Goal: Navigation & Orientation: Find specific page/section

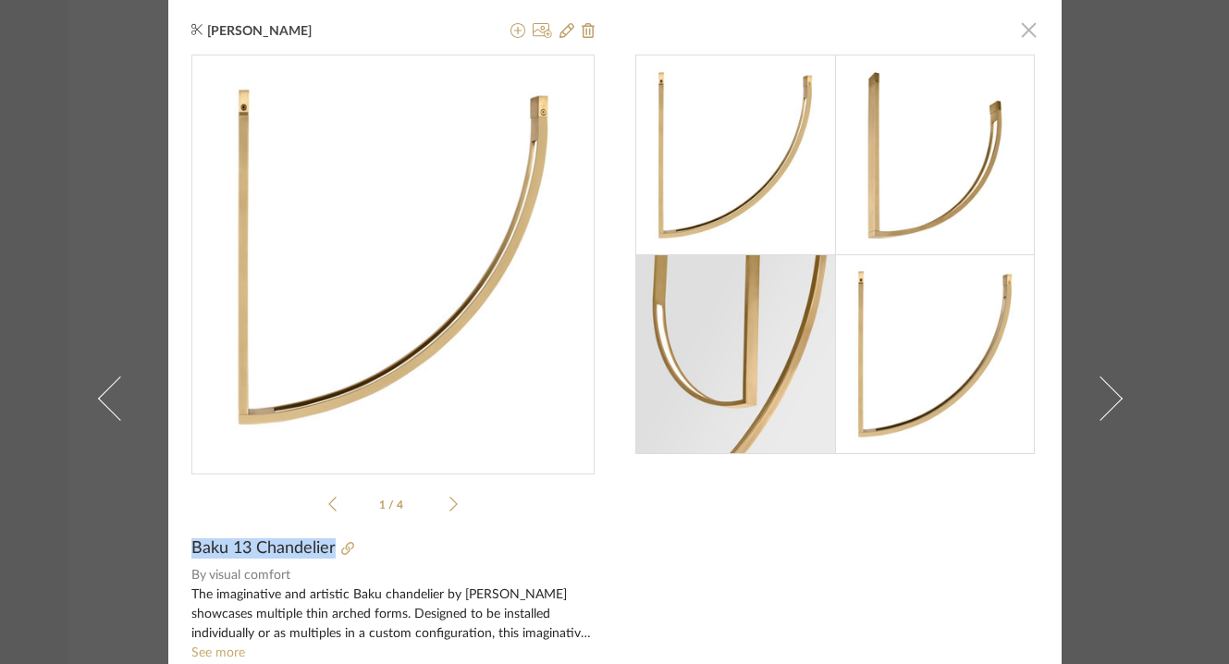
click at [1022, 31] on span "button" at bounding box center [1028, 29] width 37 height 37
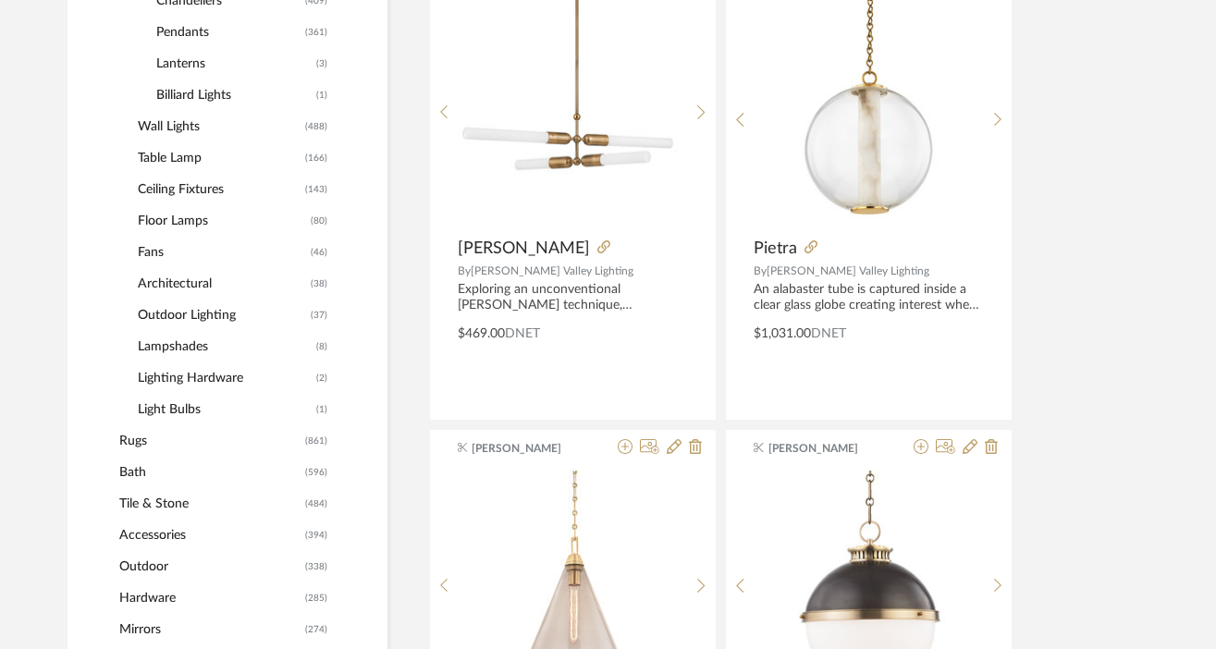
scroll to position [1092, 1]
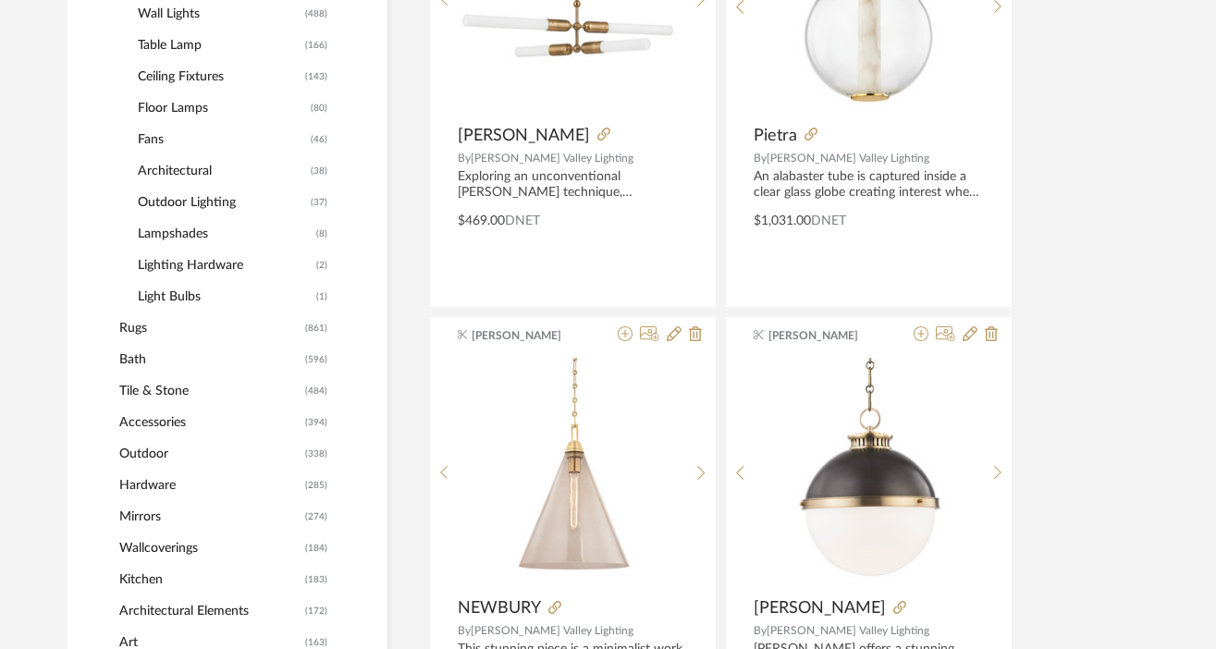
click at [158, 392] on span "Tile & Stone" at bounding box center [209, 390] width 181 height 31
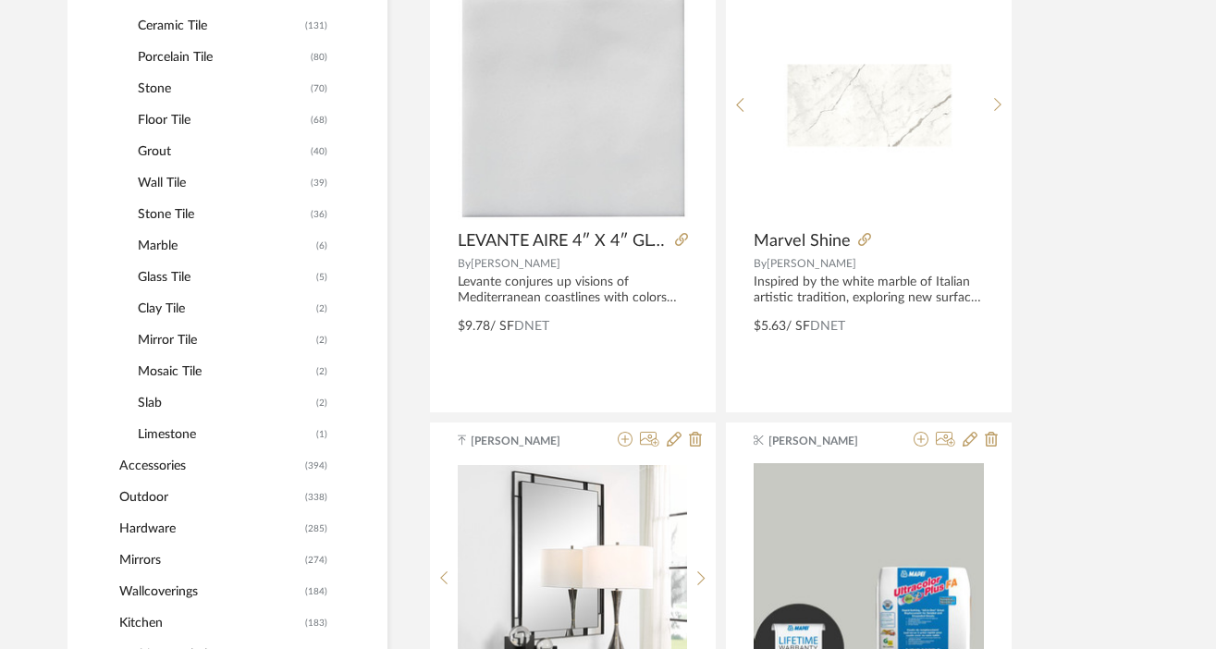
scroll to position [974, 1]
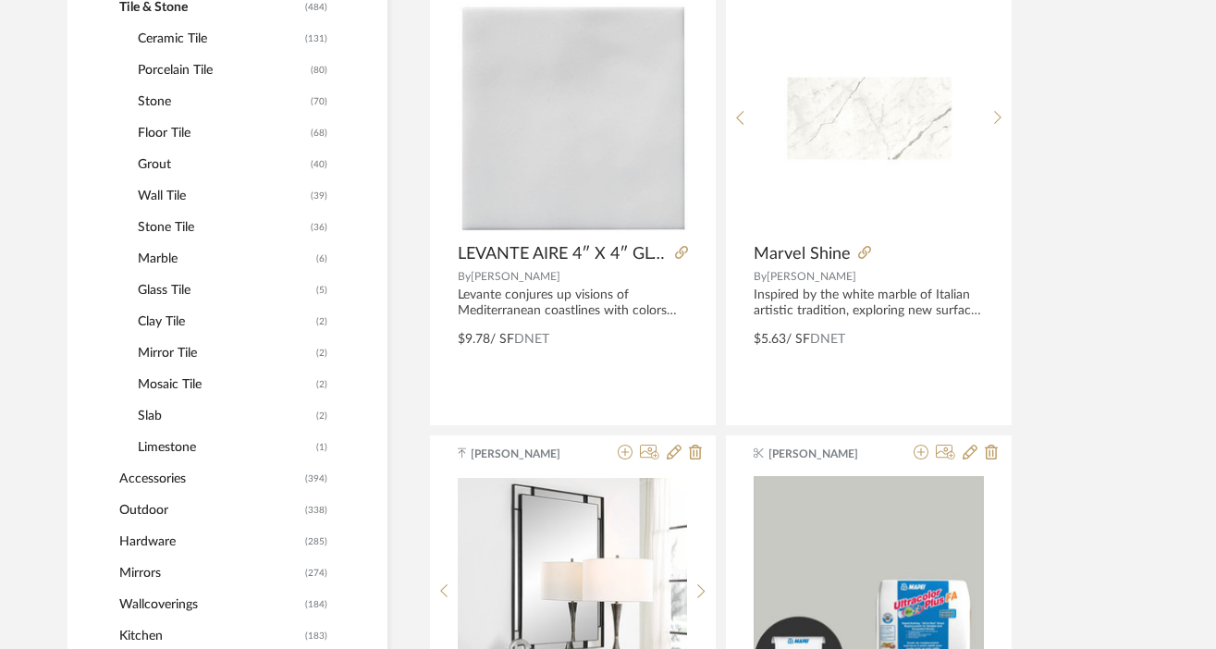
click at [160, 257] on span "Marble" at bounding box center [225, 258] width 174 height 31
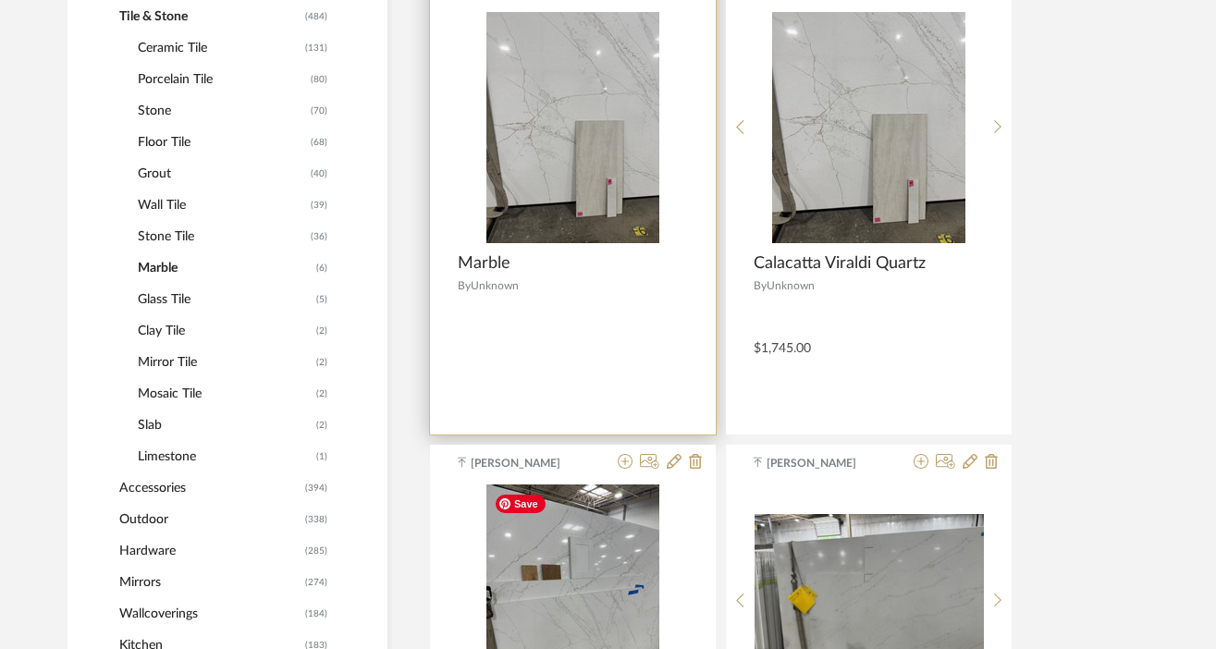
scroll to position [942, 1]
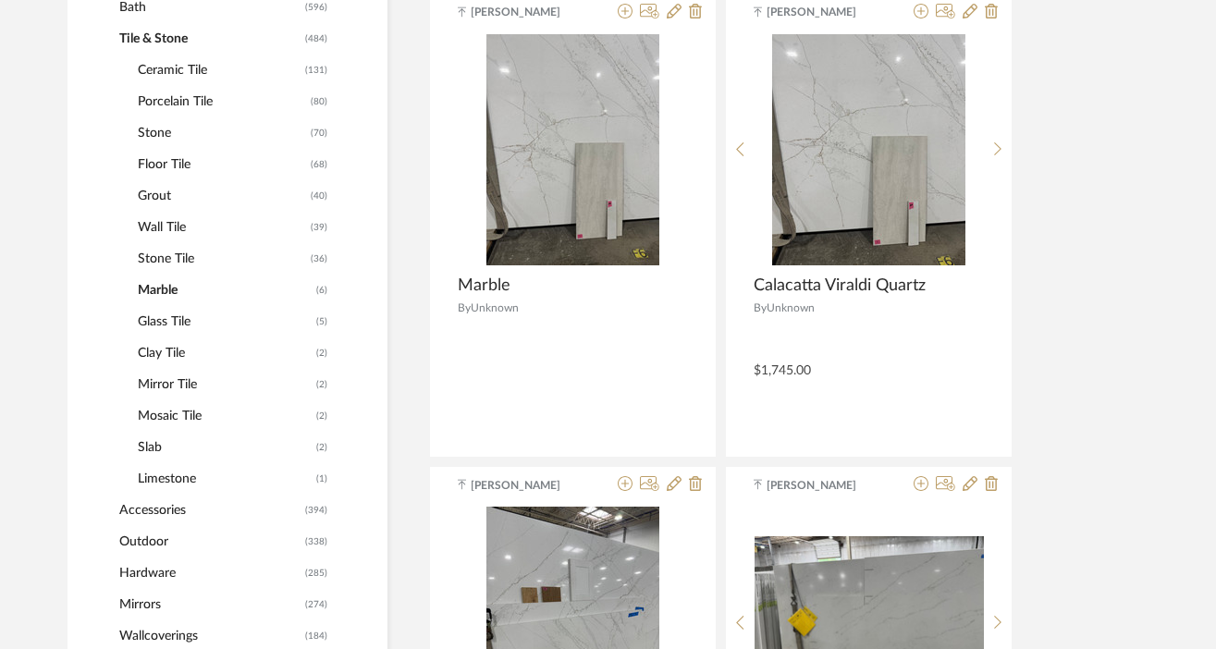
click at [161, 132] on span "Stone" at bounding box center [222, 132] width 168 height 31
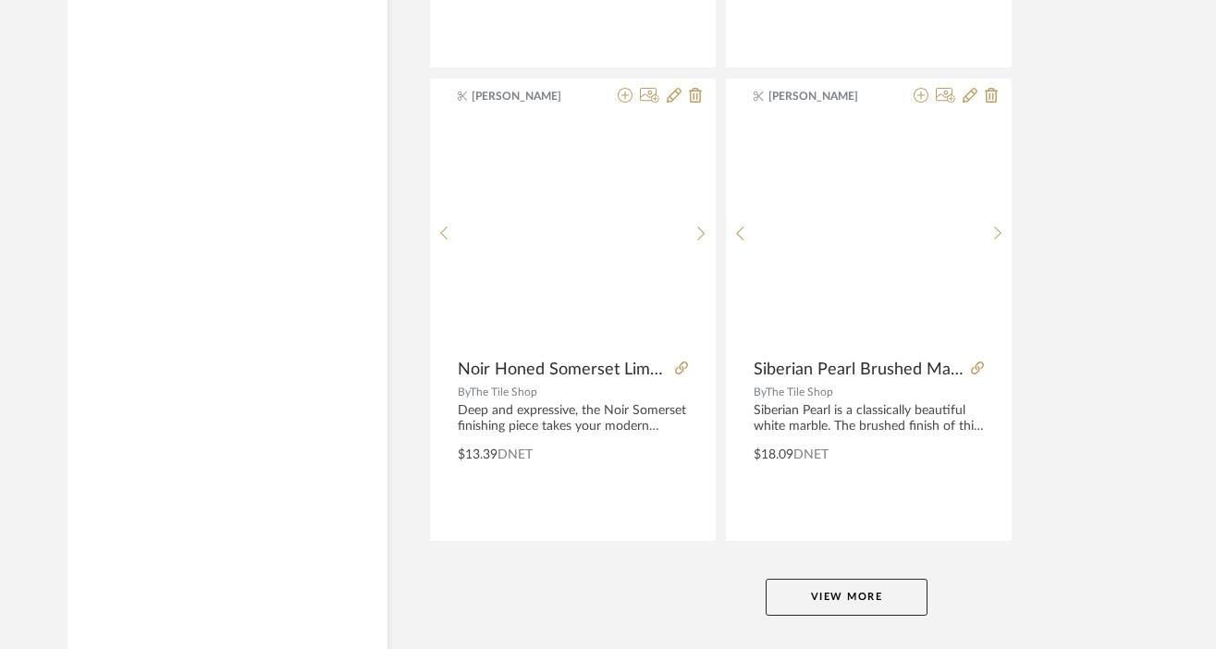
scroll to position [8512, 1]
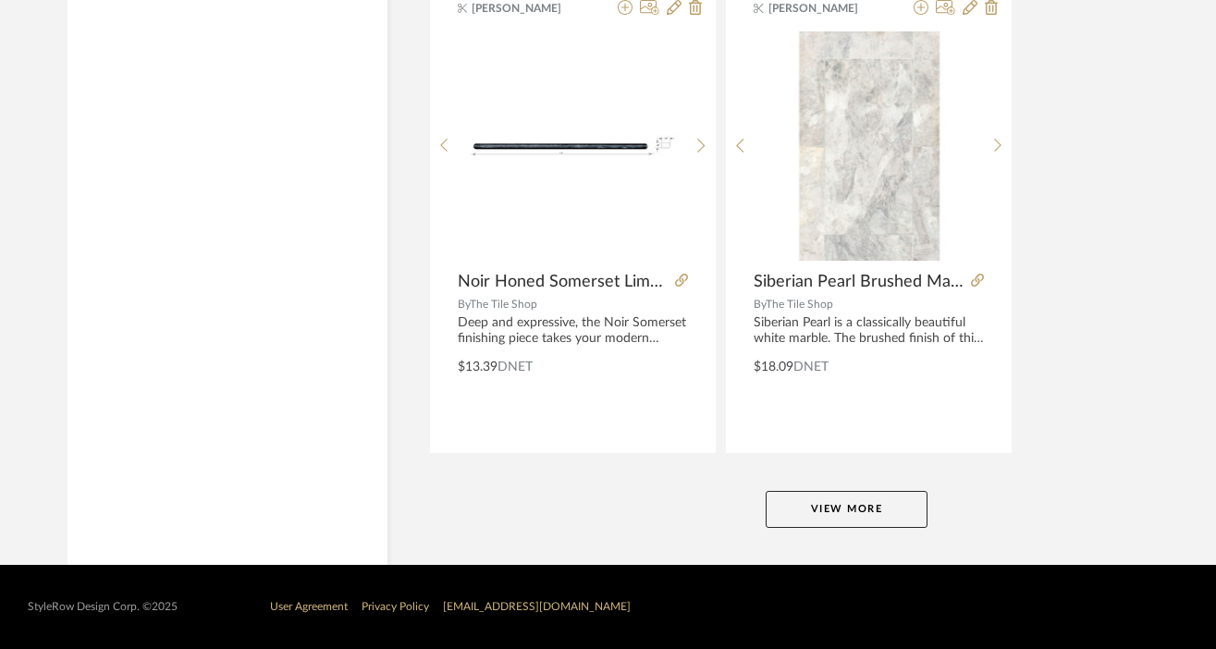
click at [817, 507] on button "View More" at bounding box center [846, 509] width 162 height 37
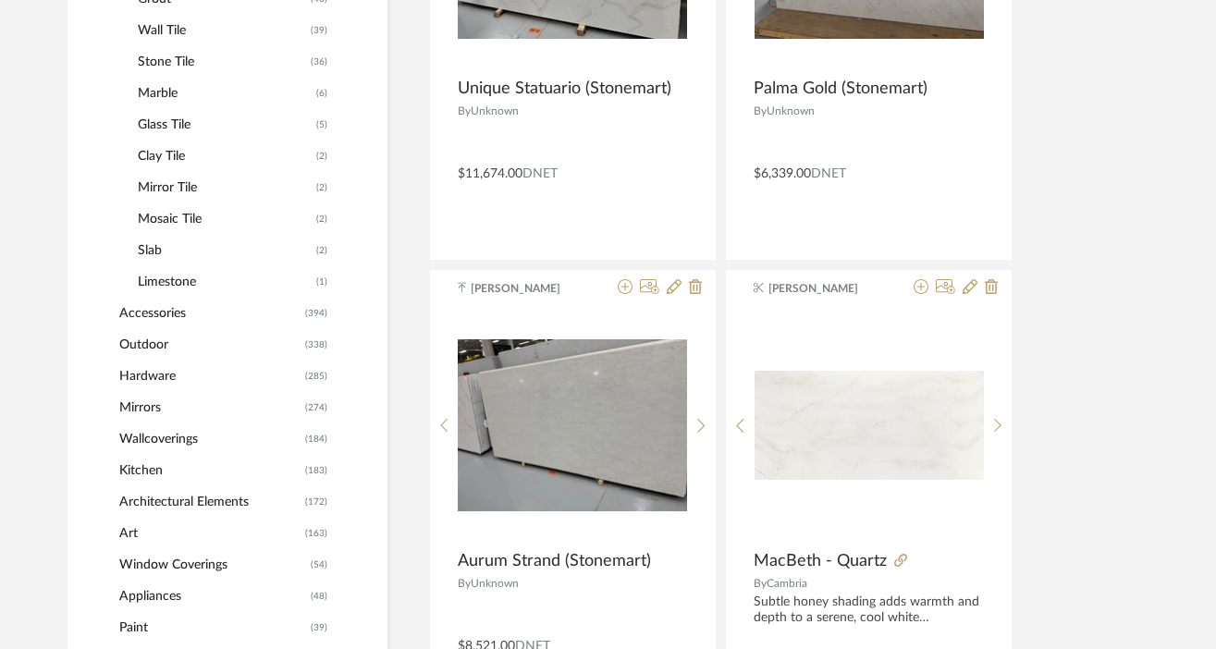
scroll to position [1143, 1]
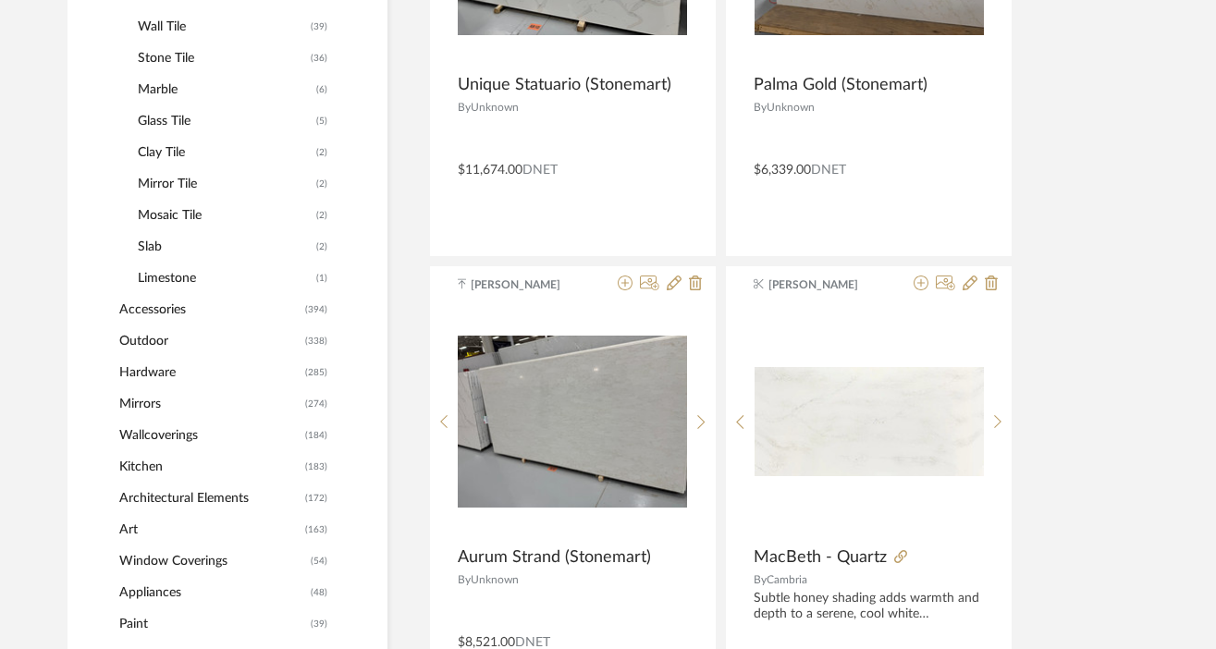
click at [171, 374] on span "Hardware" at bounding box center [209, 372] width 181 height 31
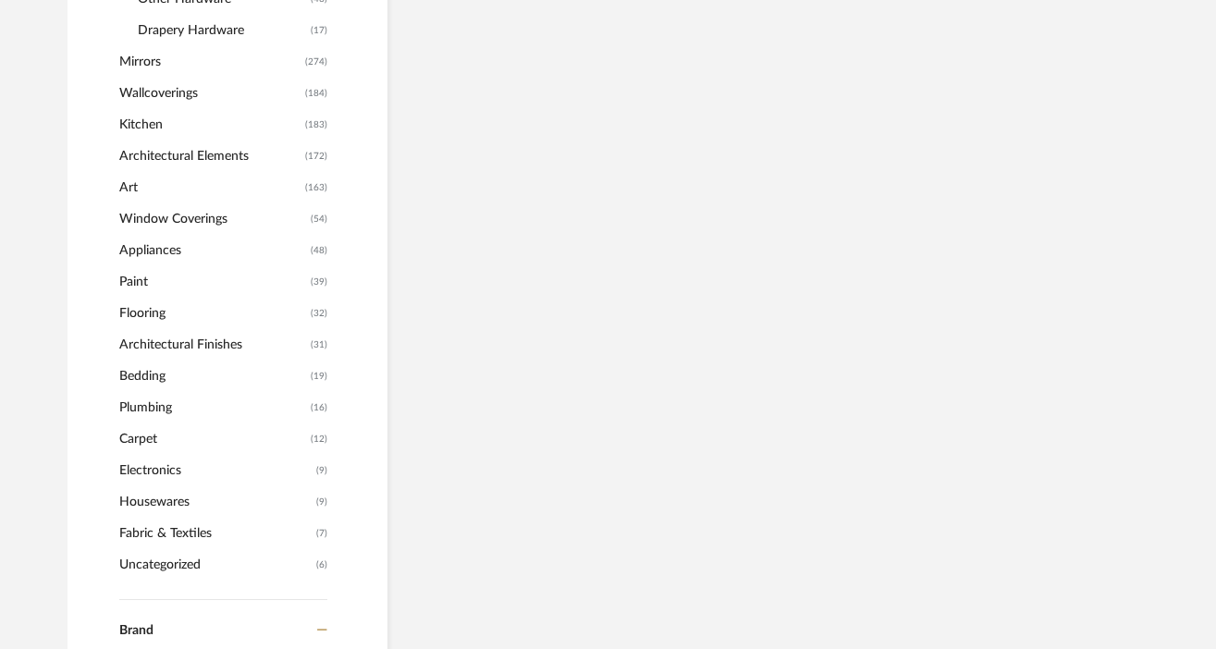
scroll to position [1115, 1]
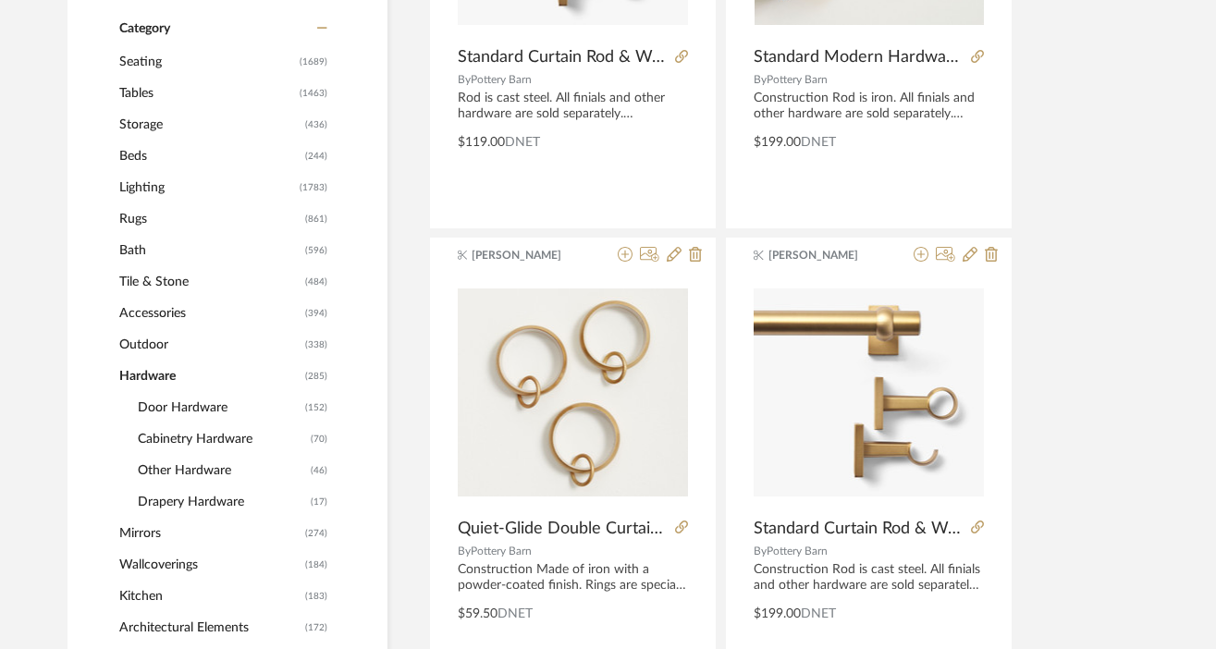
scroll to position [678, 1]
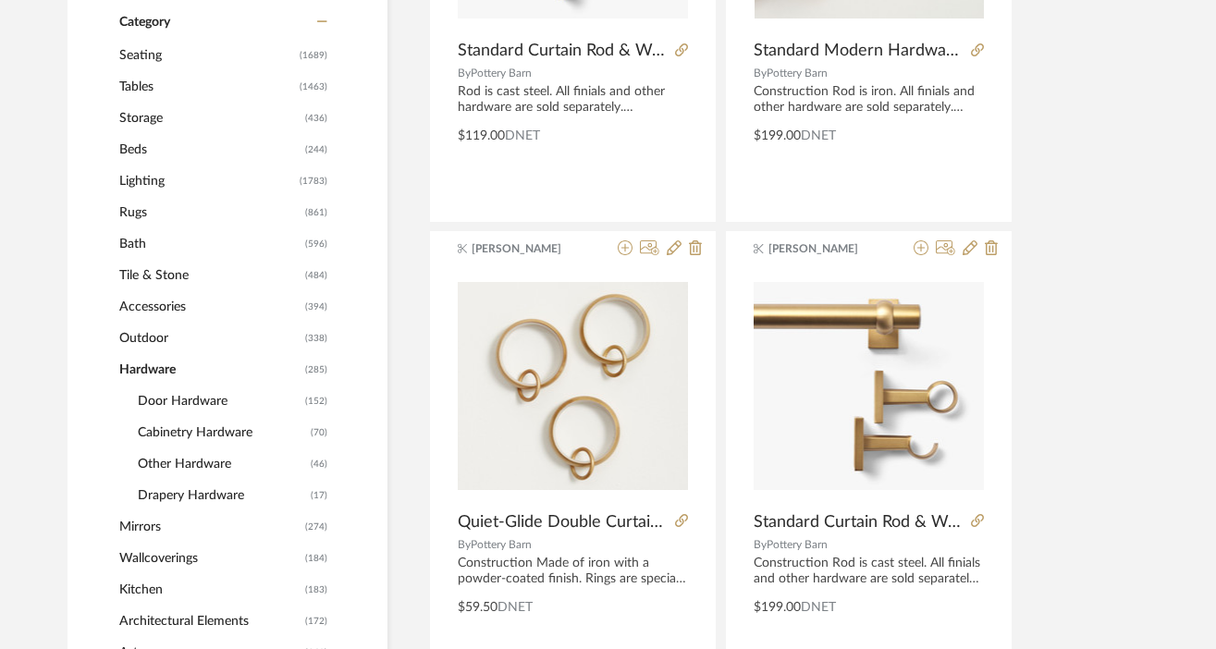
click at [137, 186] on span "Lighting" at bounding box center [207, 180] width 176 height 31
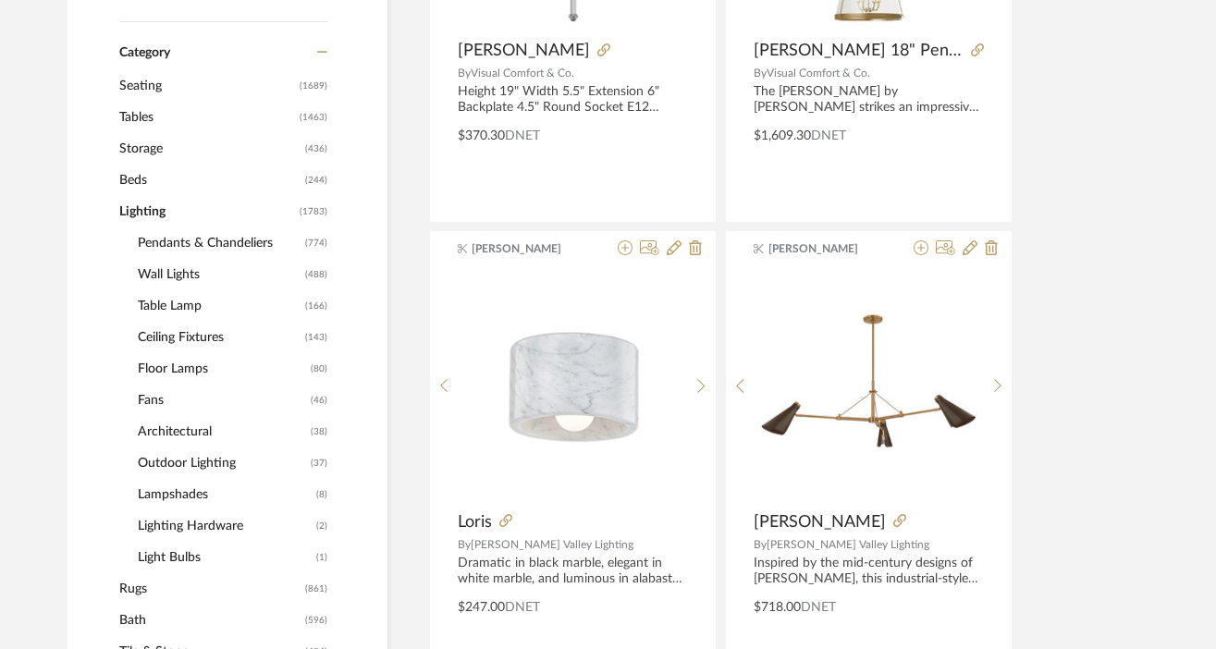
scroll to position [736, 1]
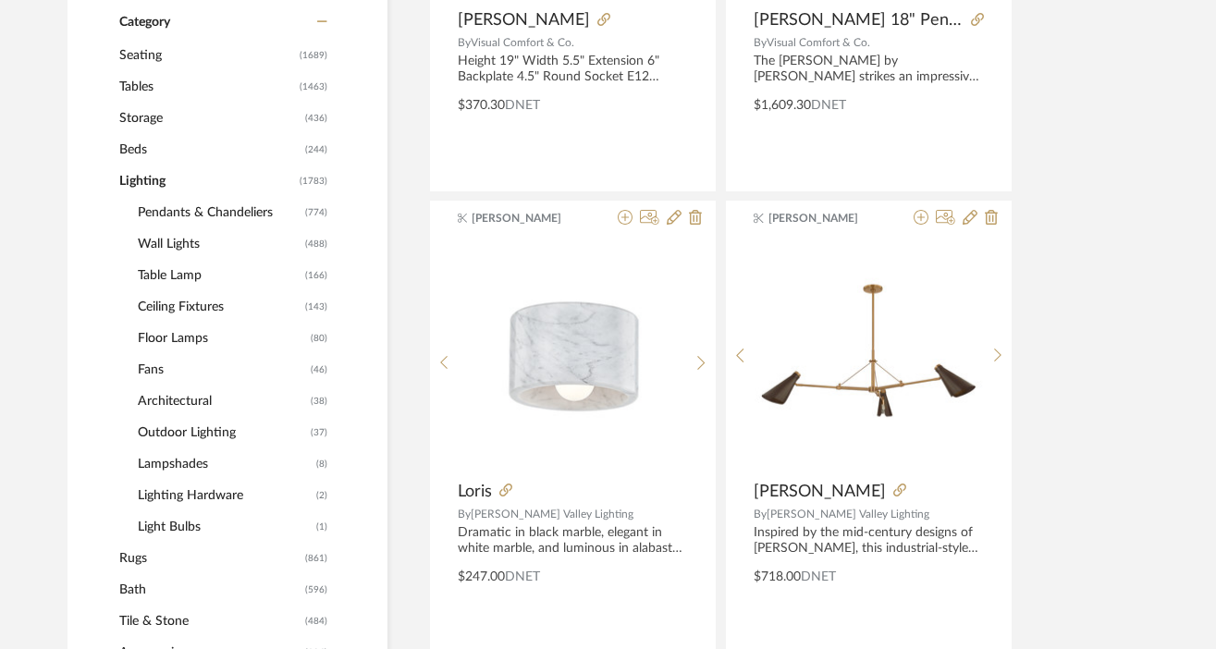
click at [214, 217] on span "Pendants & Chandeliers" at bounding box center [219, 212] width 163 height 31
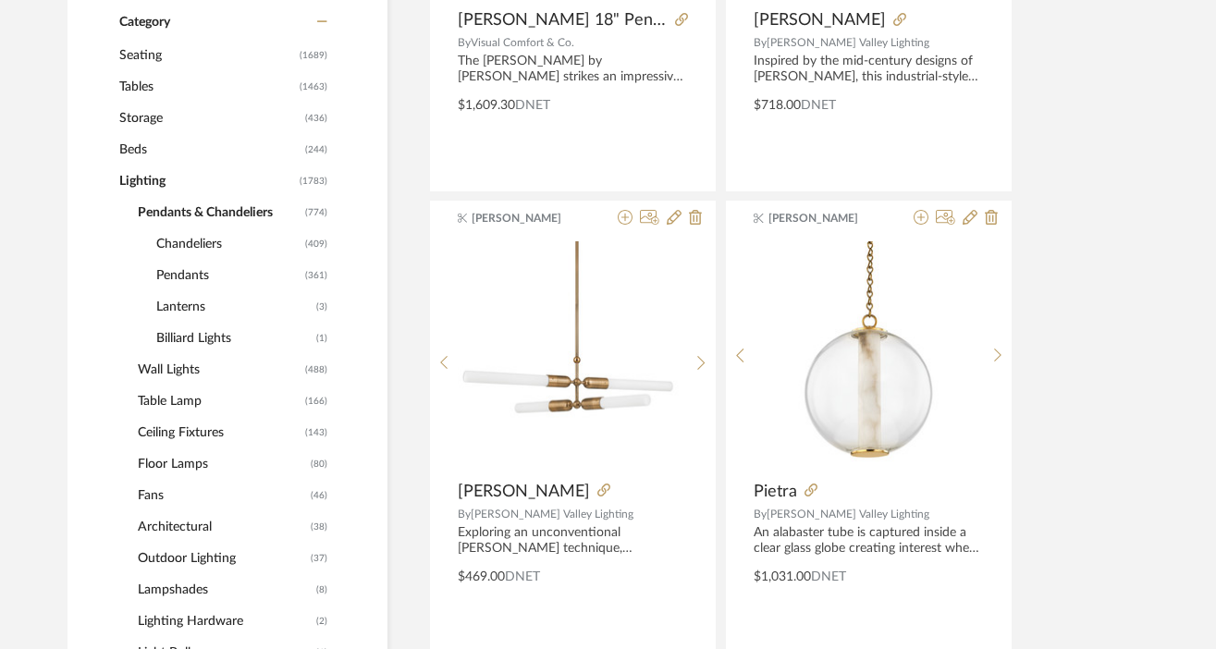
click at [191, 278] on span "Pendants" at bounding box center [228, 275] width 144 height 31
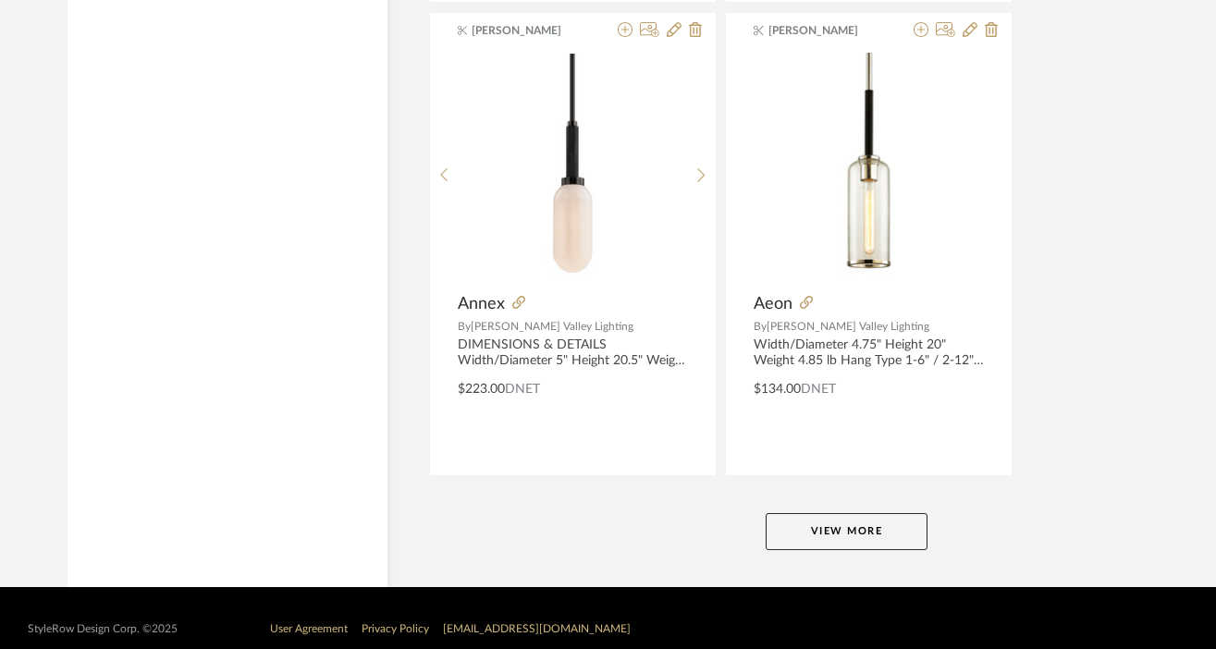
scroll to position [8498, 1]
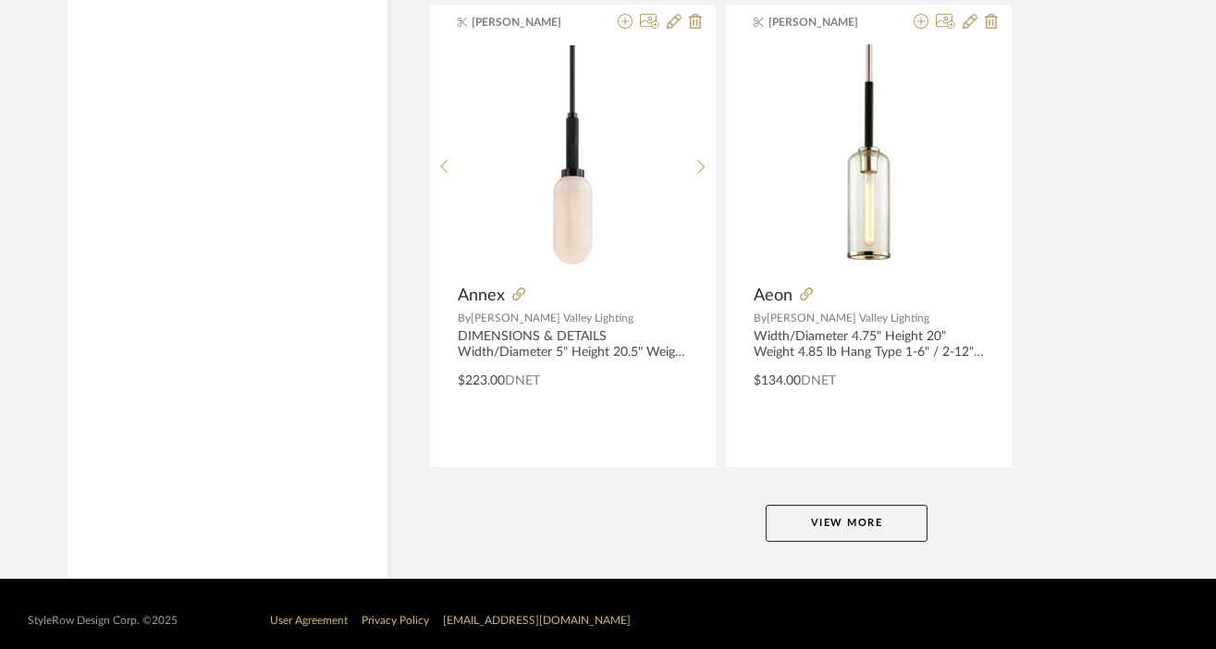
click at [844, 527] on button "View More" at bounding box center [846, 523] width 162 height 37
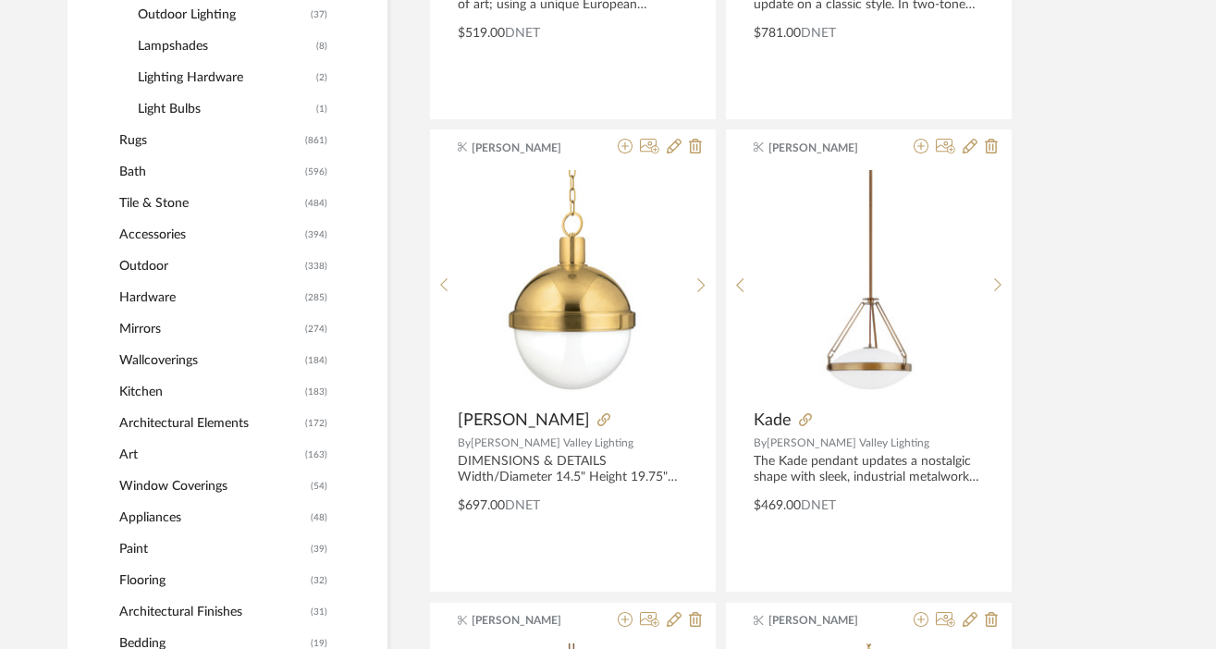
scroll to position [1283, 1]
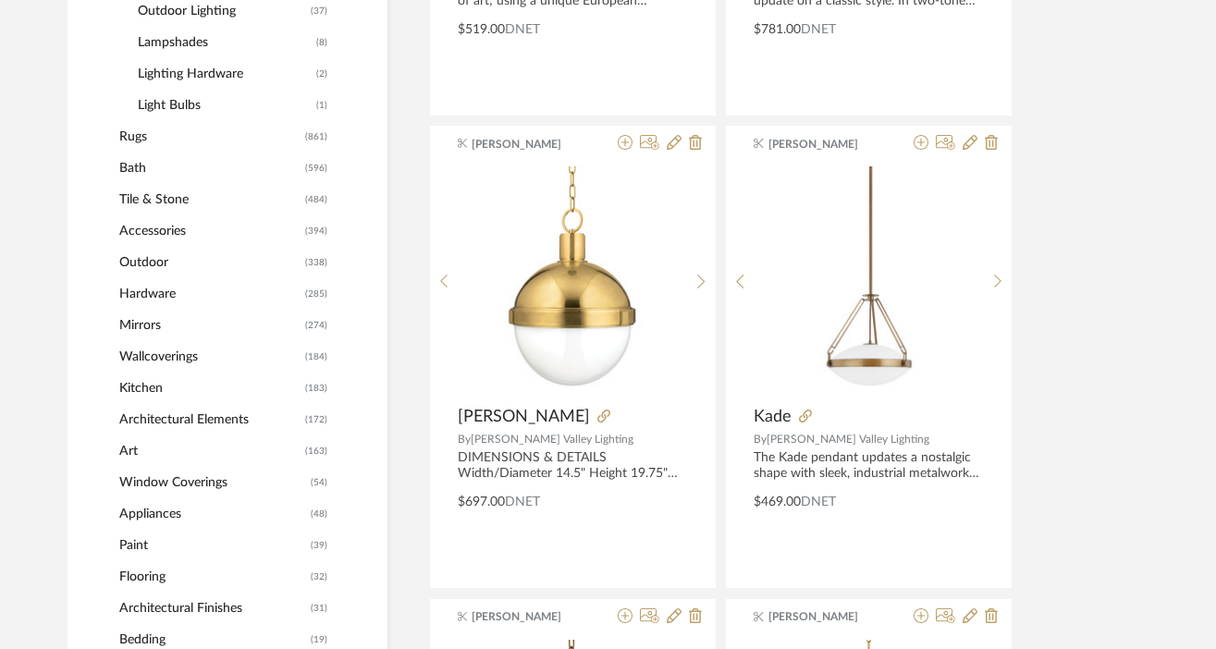
click at [138, 169] on span "Bath" at bounding box center [209, 168] width 181 height 31
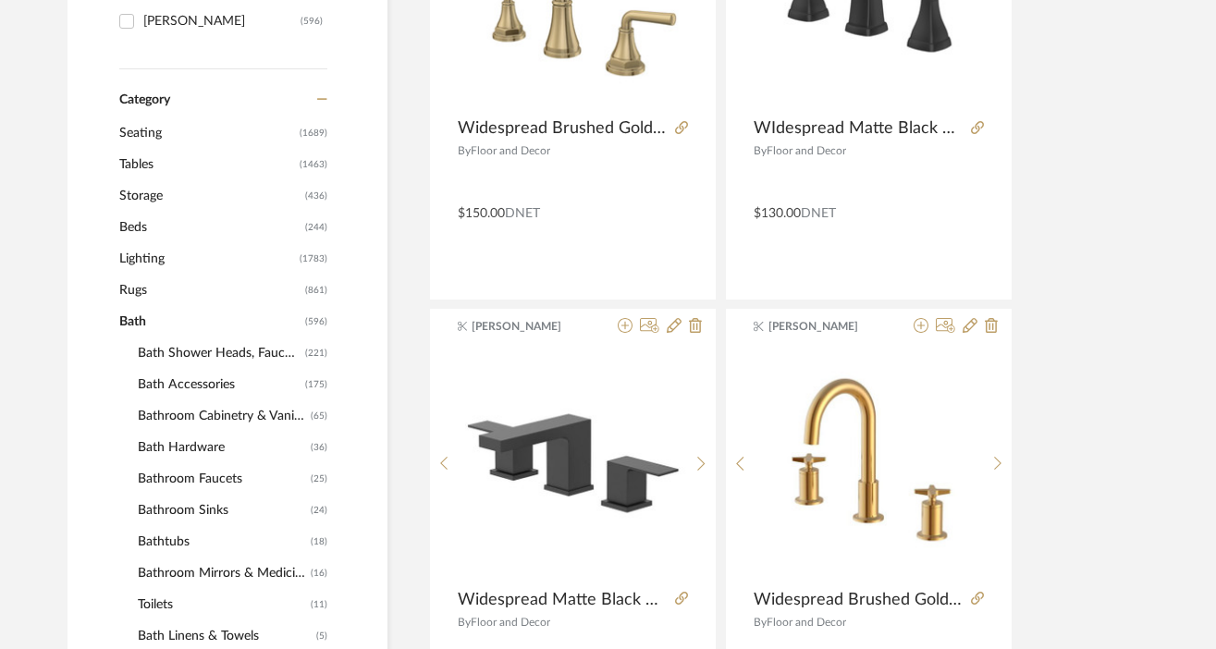
scroll to position [634, 1]
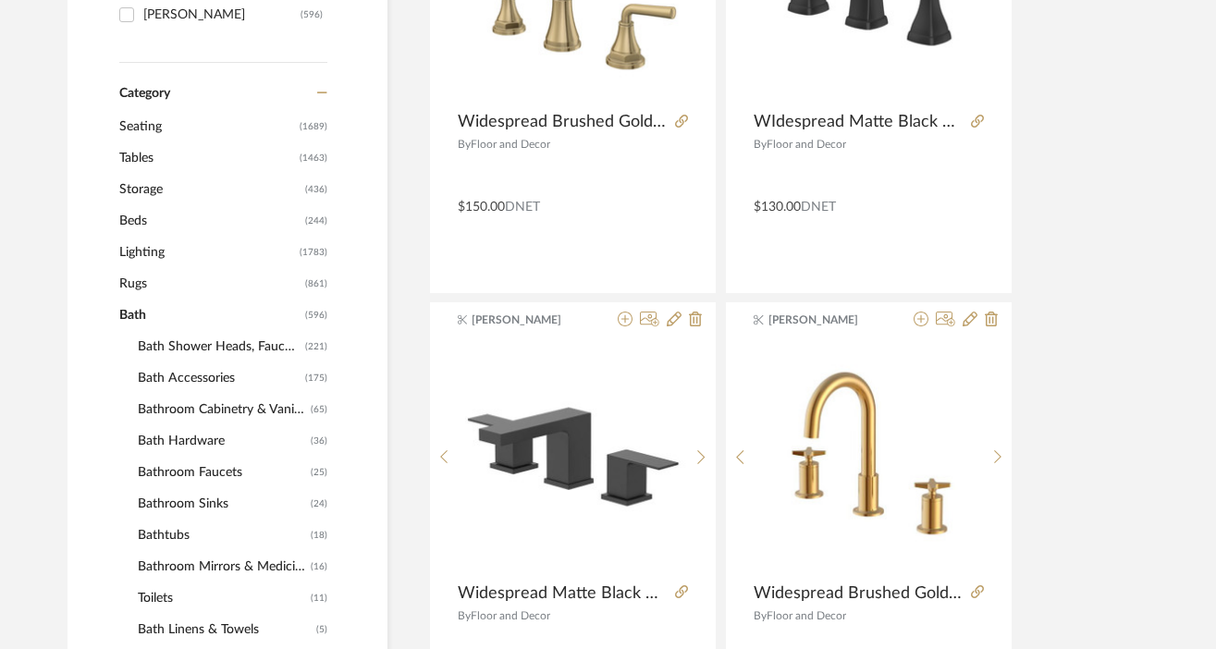
click at [244, 343] on span "Bath Shower Heads, Faucets & Sets" at bounding box center [219, 346] width 163 height 31
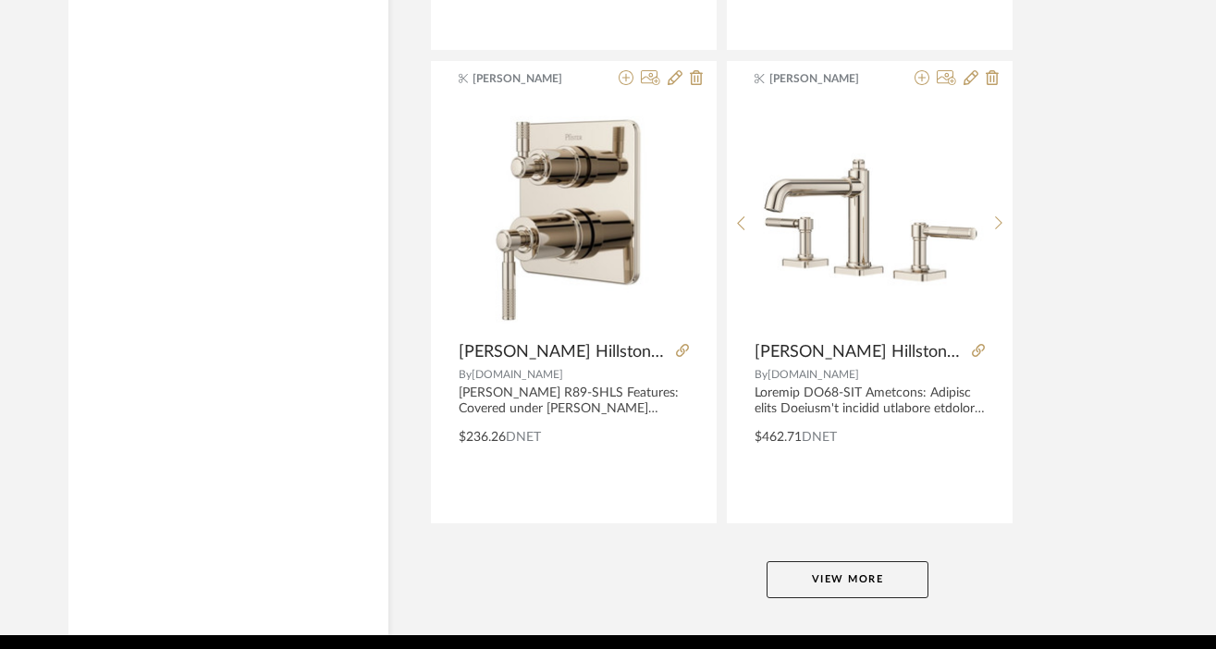
scroll to position [8512, 0]
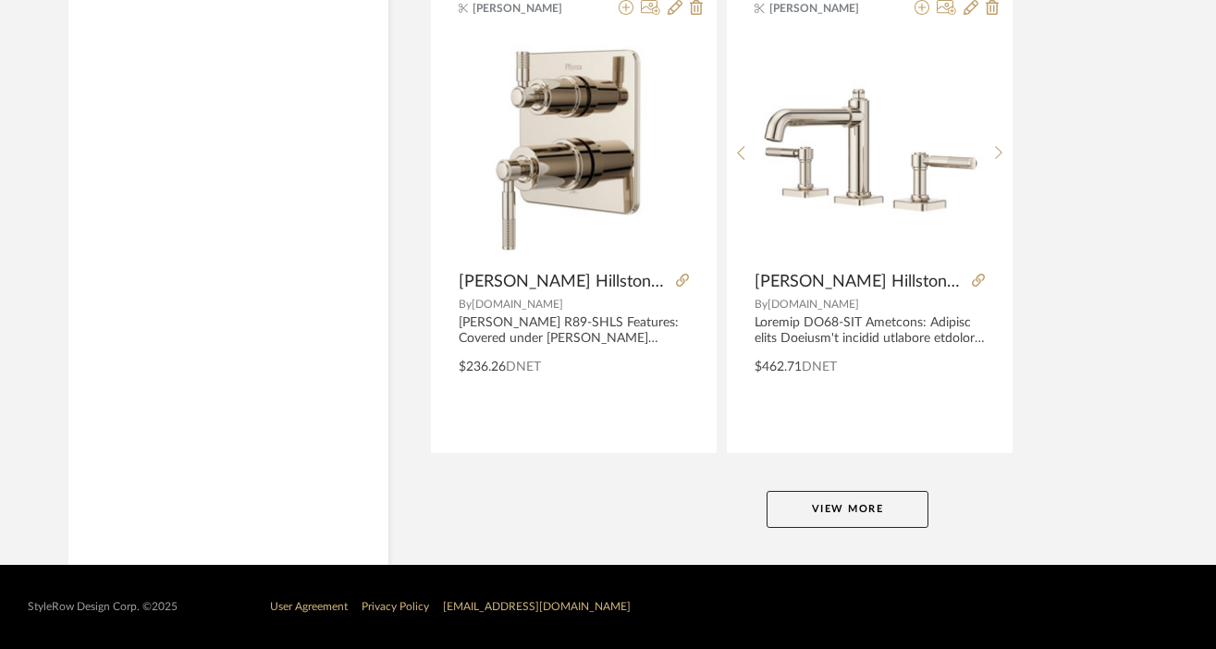
click at [846, 508] on button "View More" at bounding box center [847, 509] width 162 height 37
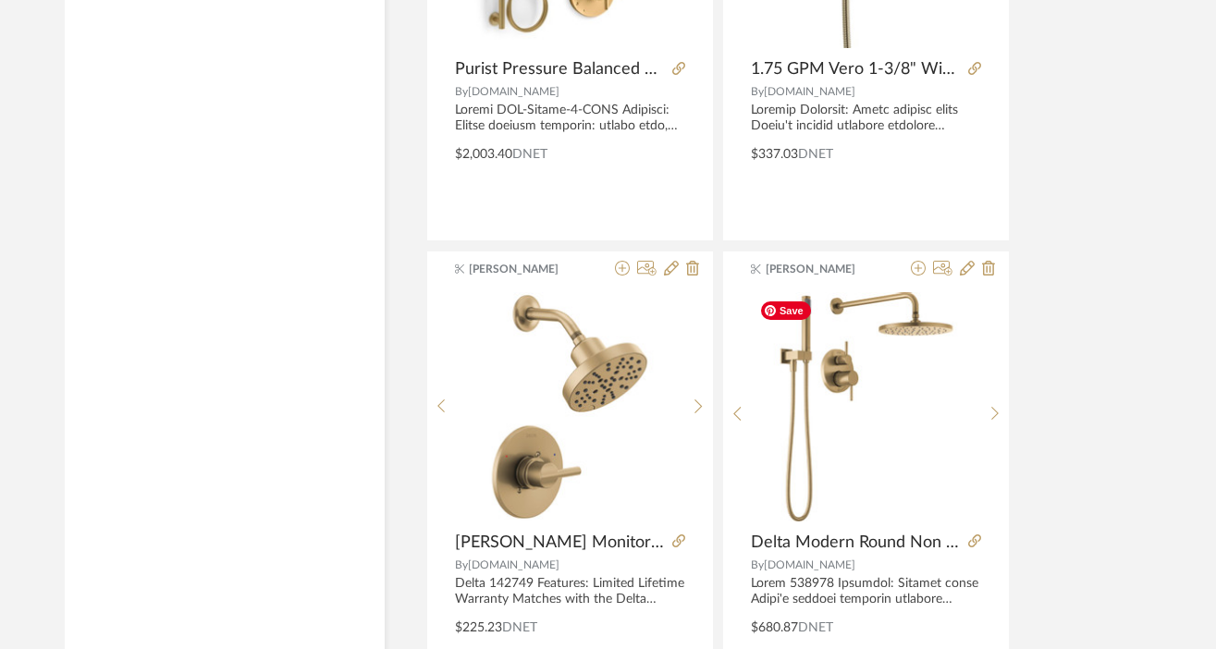
scroll to position [14866, 4]
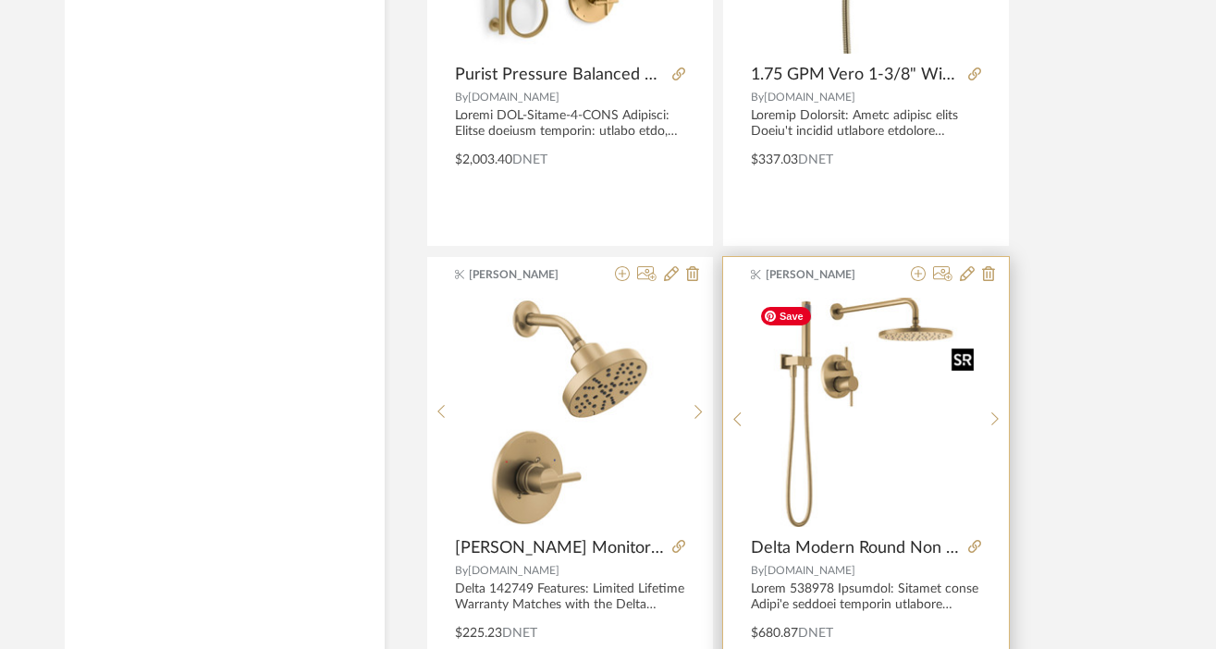
click at [878, 465] on img "0" at bounding box center [866, 412] width 229 height 229
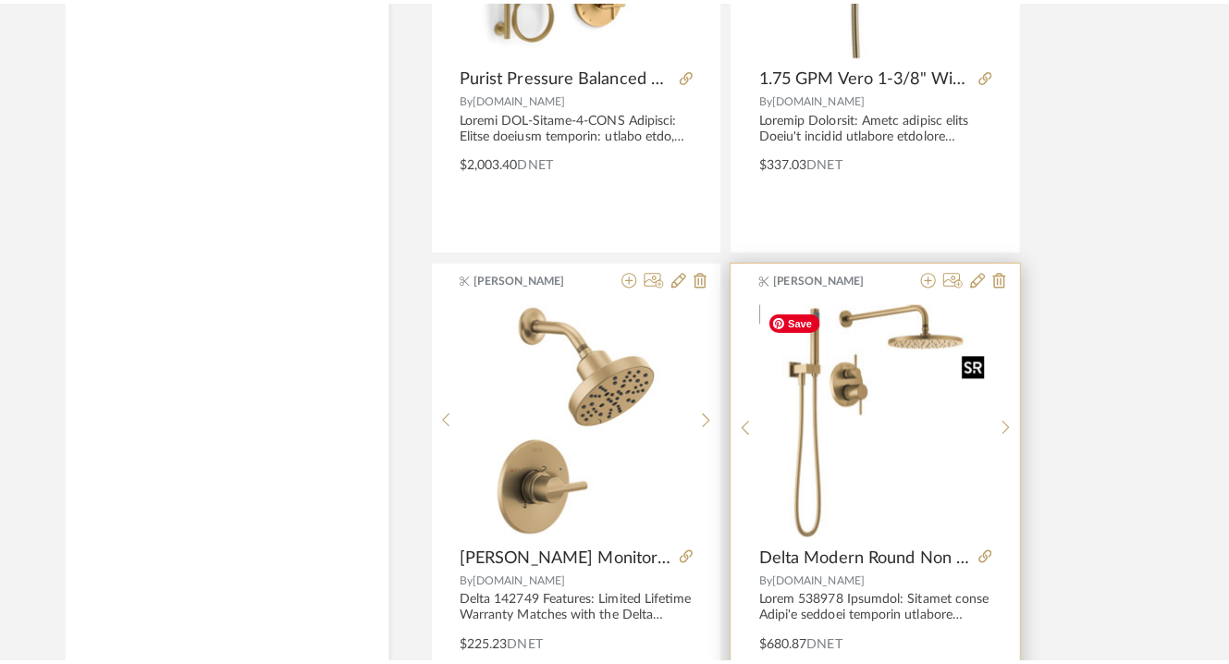
scroll to position [0, 0]
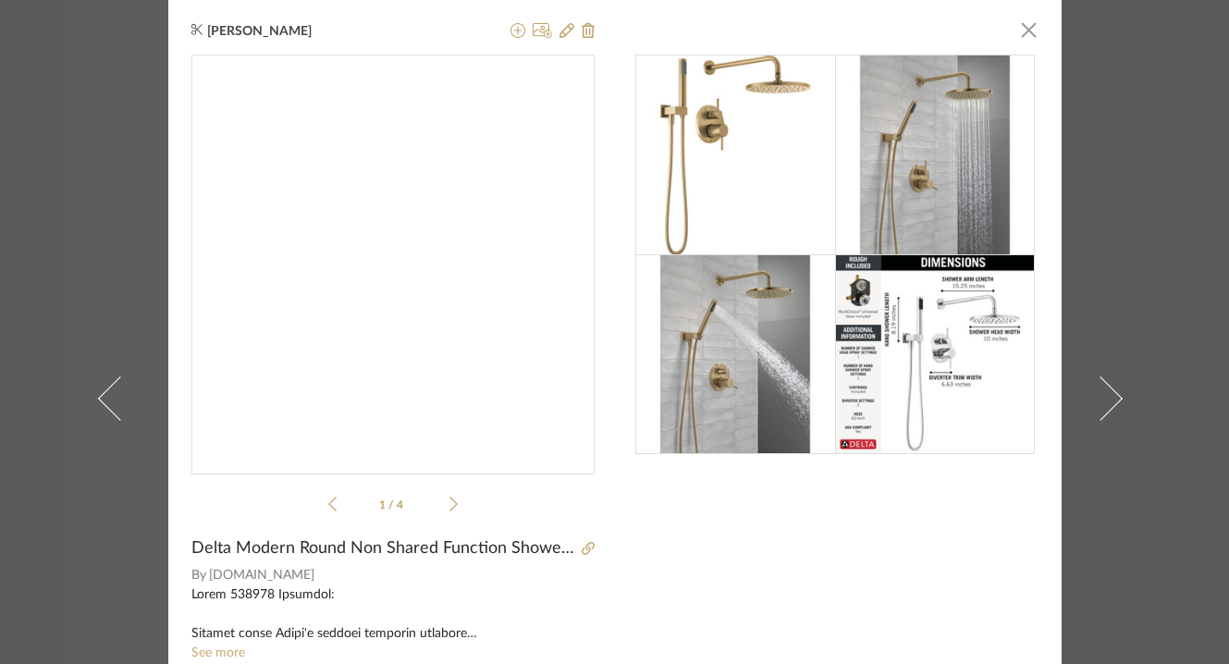
click at [538, 393] on img "0" at bounding box center [392, 256] width 403 height 403
